Goal: Information Seeking & Learning: Learn about a topic

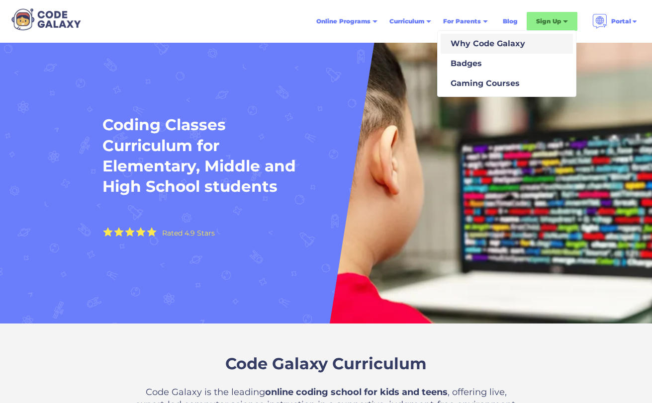
click at [458, 47] on div "Why Code Galaxy" at bounding box center [486, 44] width 79 height 12
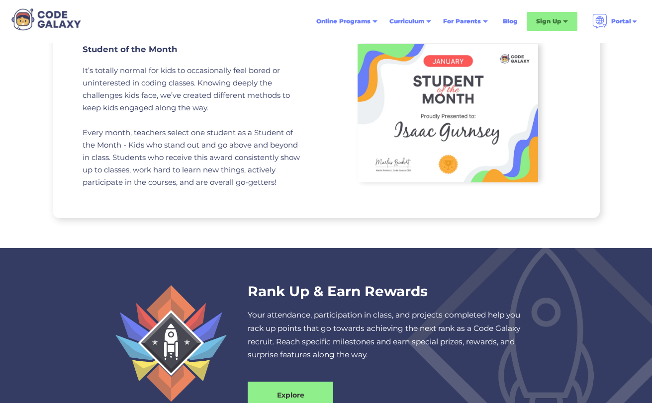
scroll to position [1044, 0]
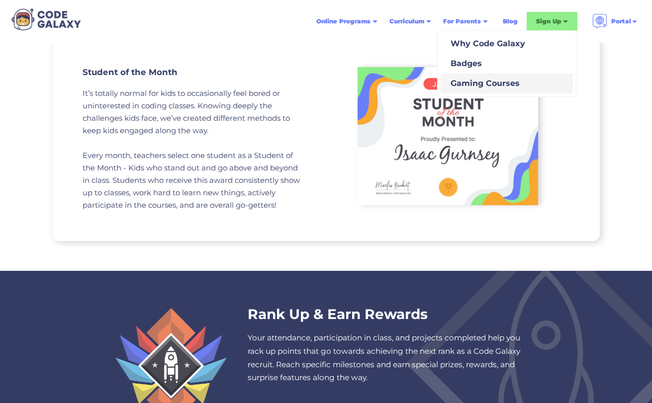
click at [467, 80] on div "Gaming Courses" at bounding box center [483, 84] width 73 height 12
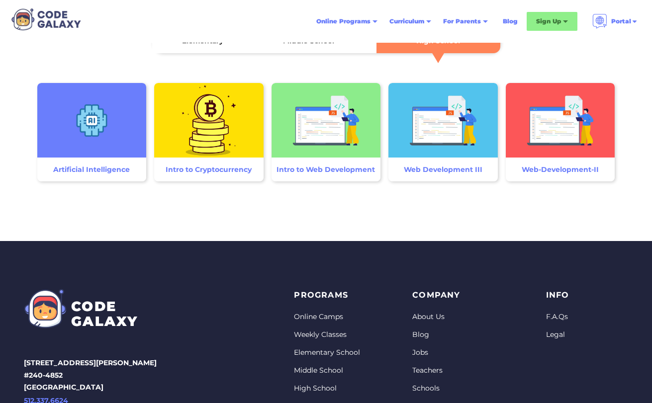
scroll to position [1492, 0]
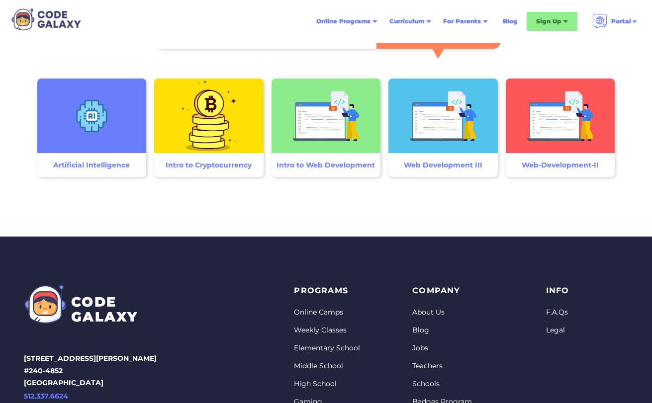
click at [117, 168] on div "Artificial Intelligence" at bounding box center [91, 165] width 77 height 10
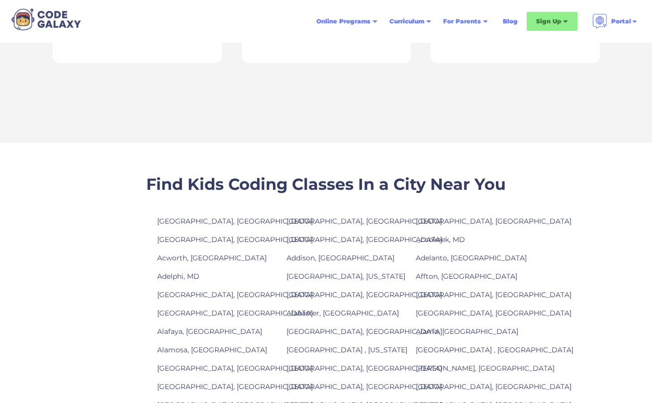
scroll to position [995, 0]
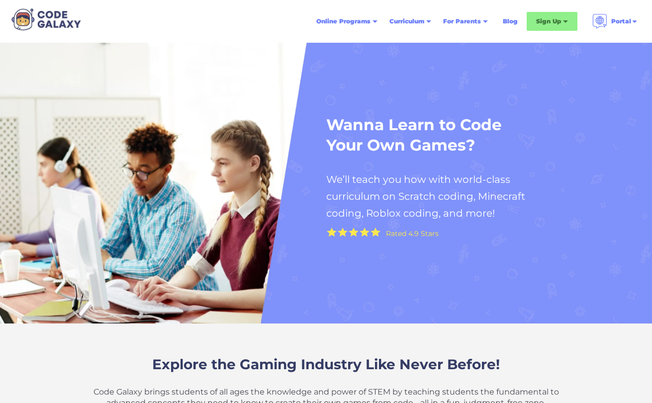
scroll to position [1492, 0]
